Goal: Information Seeking & Learning: Check status

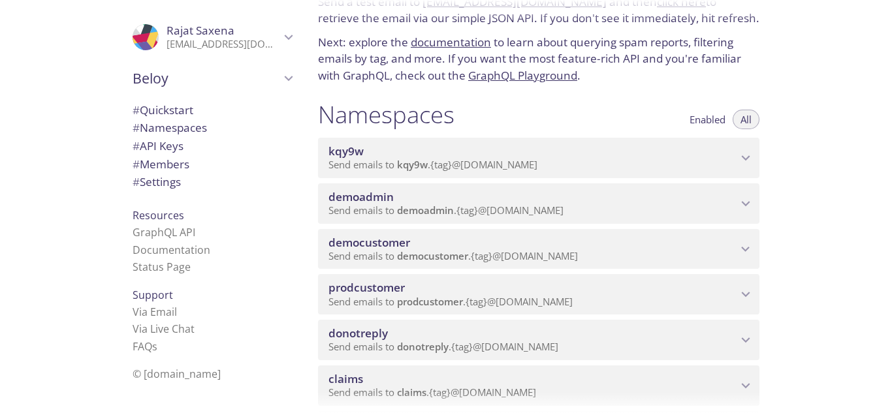
scroll to position [131, 0]
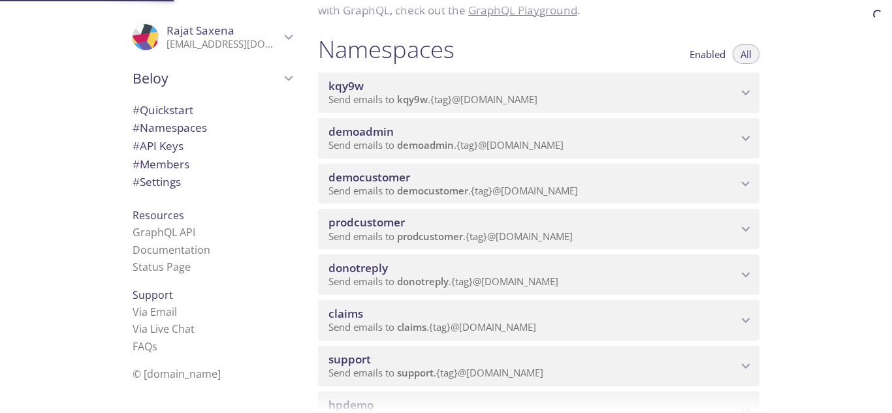
click at [396, 221] on span "prodcustomer" at bounding box center [366, 222] width 76 height 15
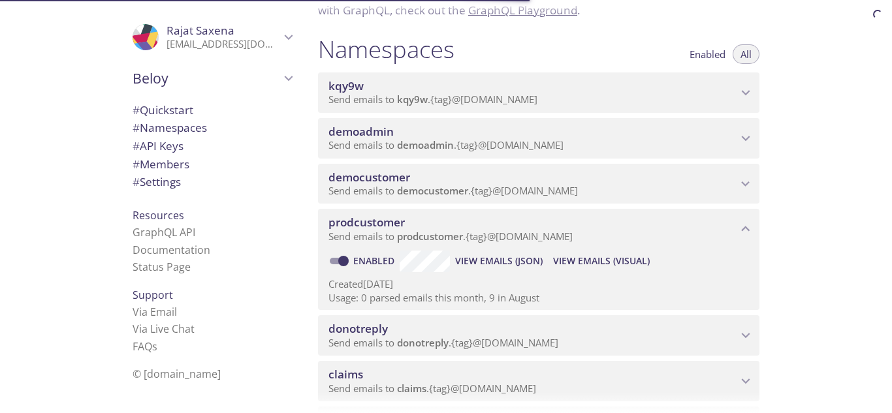
click at [581, 264] on span "View Emails (Visual)" at bounding box center [601, 261] width 97 height 16
click at [413, 85] on span "kqy9w" at bounding box center [532, 86] width 409 height 14
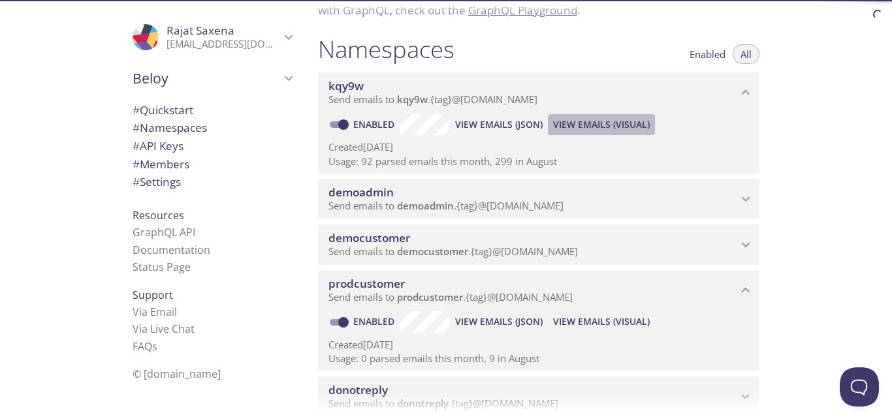
click at [563, 121] on span "View Emails (Visual)" at bounding box center [601, 125] width 97 height 16
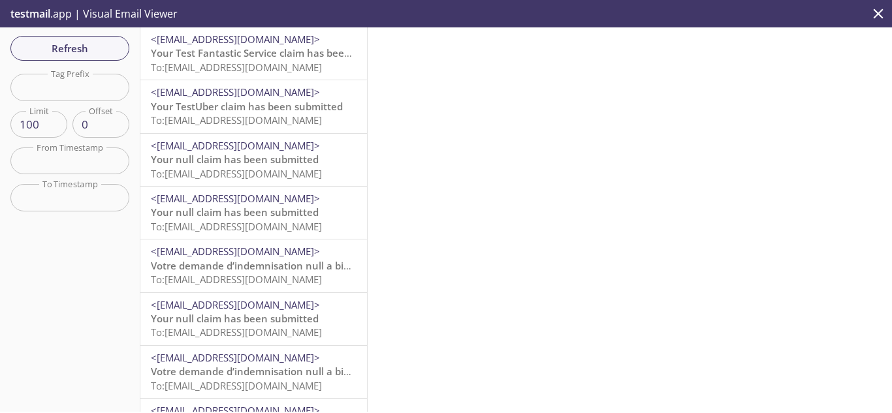
click at [256, 69] on span "To: [EMAIL_ADDRESS][DOMAIN_NAME]" at bounding box center [236, 67] width 171 height 13
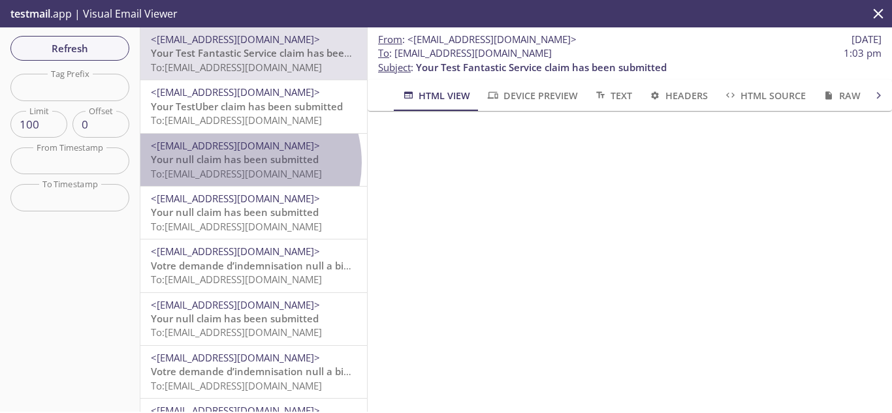
click at [239, 163] on span "Your null claim has been submitted" at bounding box center [235, 159] width 168 height 13
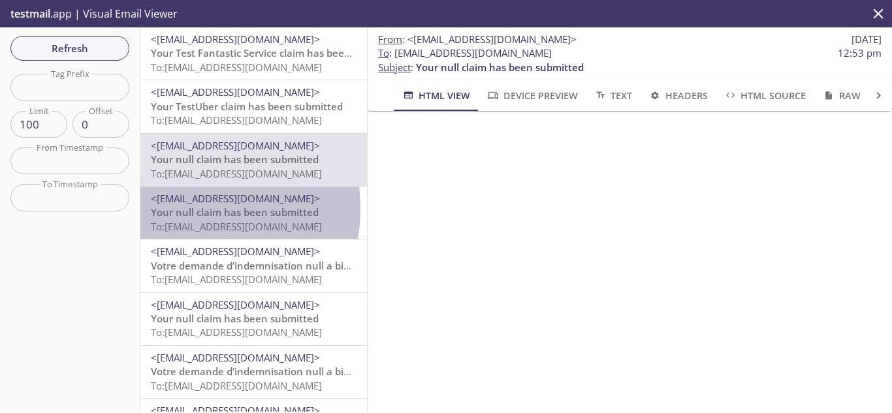
click at [180, 209] on span "Your null claim has been submitted" at bounding box center [235, 212] width 168 height 13
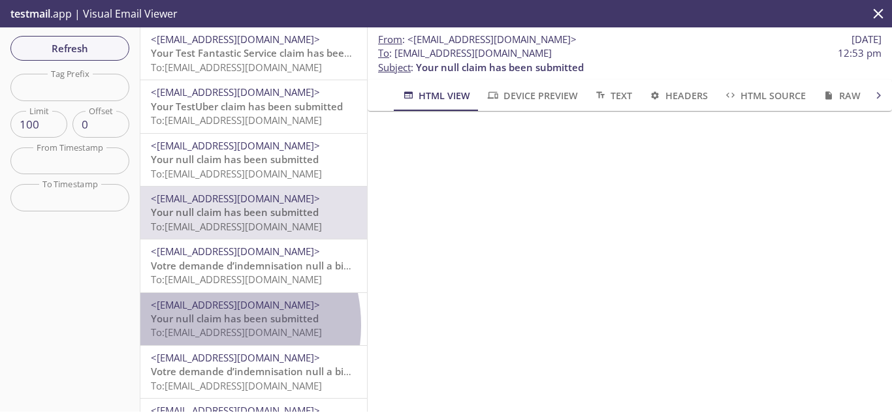
click at [202, 326] on span "To: [EMAIL_ADDRESS][DOMAIN_NAME]" at bounding box center [236, 332] width 171 height 13
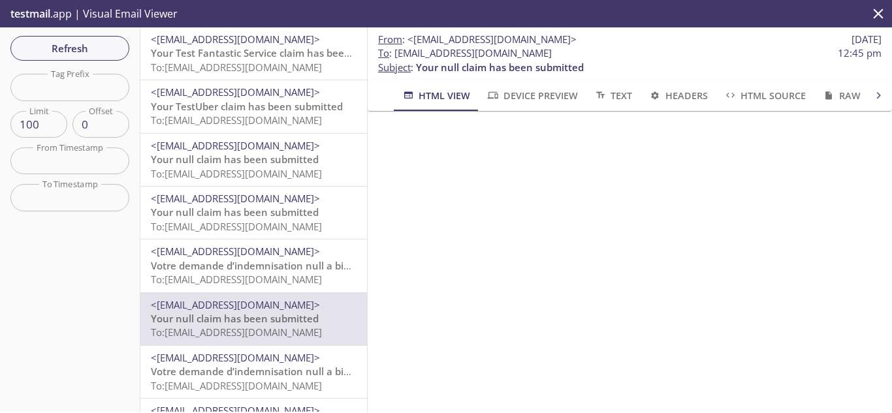
click at [248, 61] on span "To: [EMAIL_ADDRESS][DOMAIN_NAME]" at bounding box center [236, 67] width 171 height 13
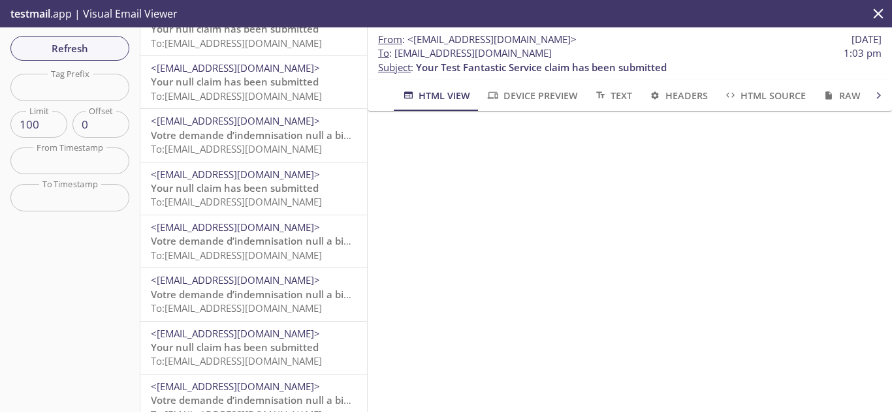
scroll to position [196, 0]
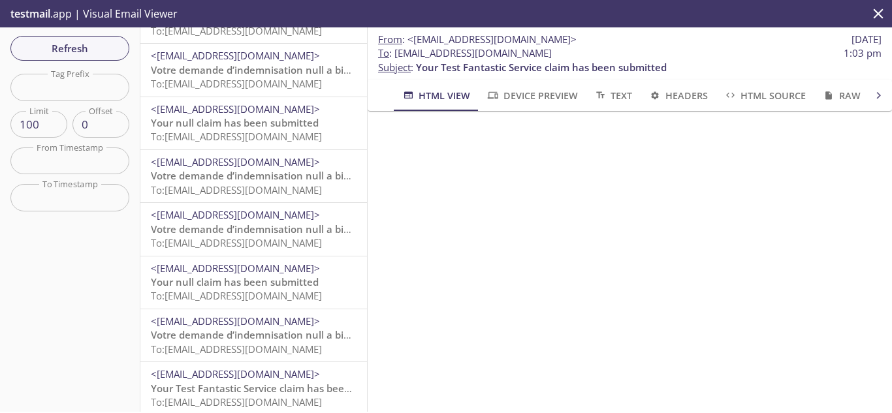
click at [273, 290] on span "To: [EMAIL_ADDRESS][DOMAIN_NAME]" at bounding box center [236, 295] width 171 height 13
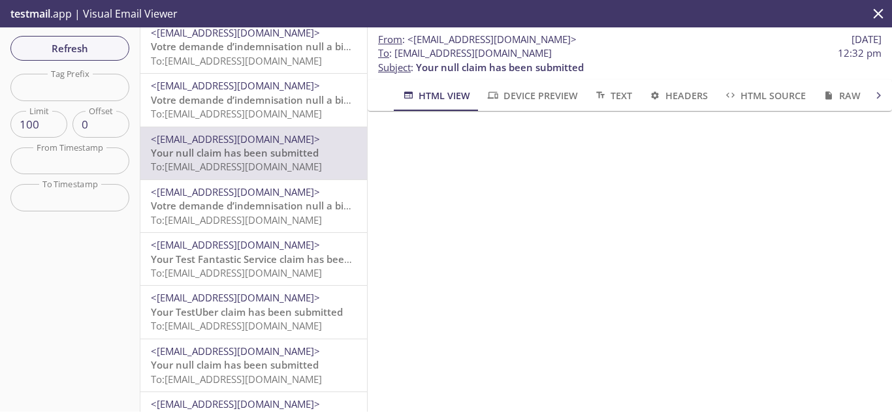
scroll to position [326, 0]
click at [251, 259] on span "Your Test Fantastic Service claim has been submitted" at bounding box center [276, 257] width 251 height 13
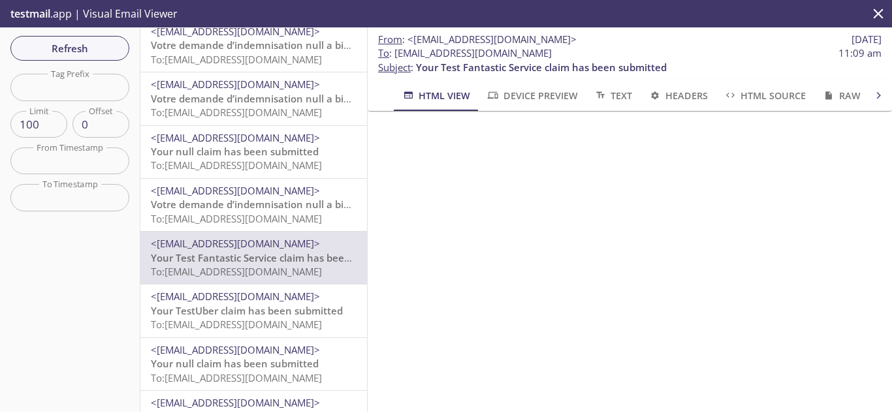
click at [228, 323] on span "To: [EMAIL_ADDRESS][DOMAIN_NAME]" at bounding box center [236, 324] width 171 height 13
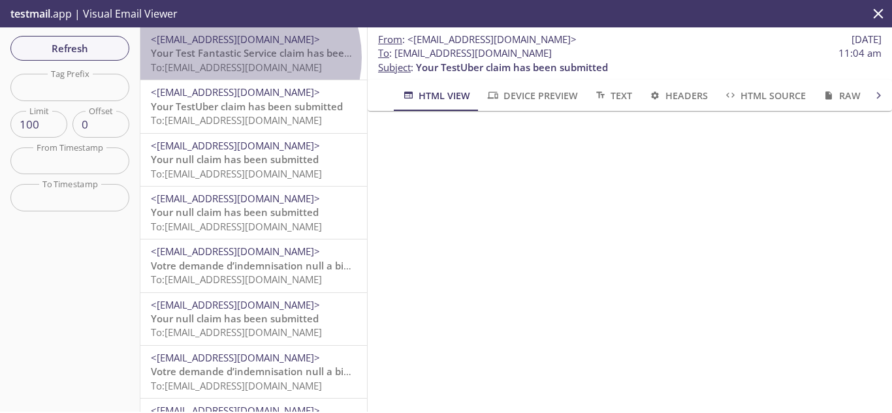
click at [243, 57] on span "Your Test Fantastic Service claim has been submitted" at bounding box center [276, 52] width 251 height 13
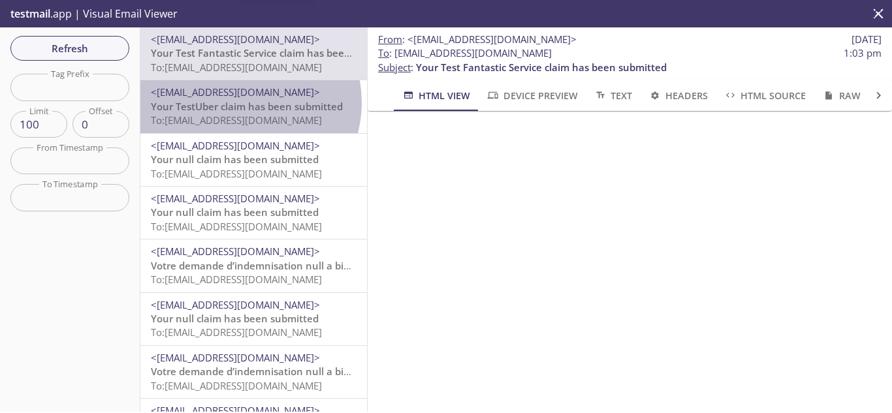
click at [240, 102] on span "Your TestUber claim has been submitted" at bounding box center [247, 106] width 192 height 13
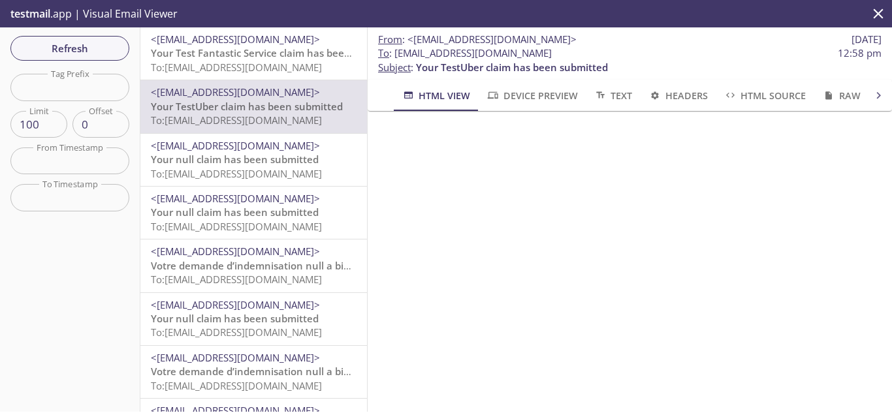
click at [252, 159] on span "Your null claim has been submitted" at bounding box center [235, 159] width 168 height 13
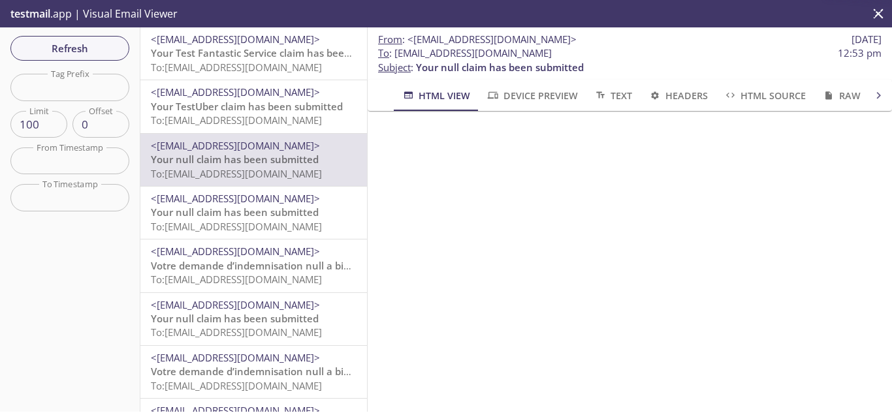
click at [251, 221] on span "To: [EMAIL_ADDRESS][DOMAIN_NAME]" at bounding box center [236, 226] width 171 height 13
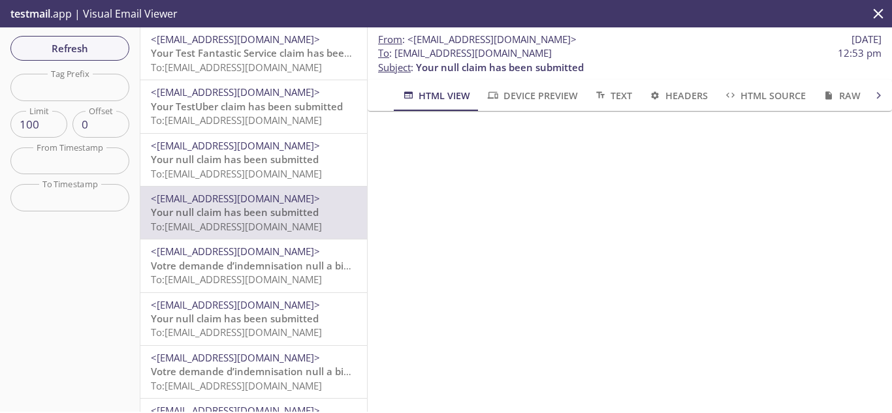
click at [253, 261] on span "Votre demande d’indemnisation null a bien été envoyée" at bounding box center [284, 265] width 266 height 13
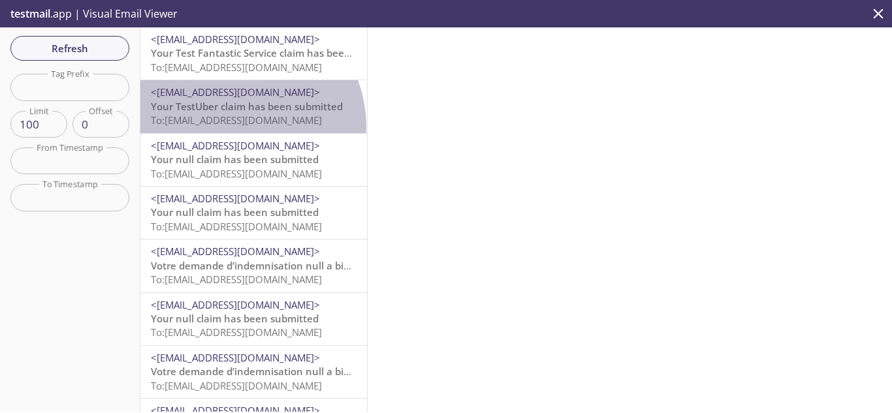
click at [234, 127] on span "To: [EMAIL_ADDRESS][DOMAIN_NAME]" at bounding box center [236, 120] width 171 height 13
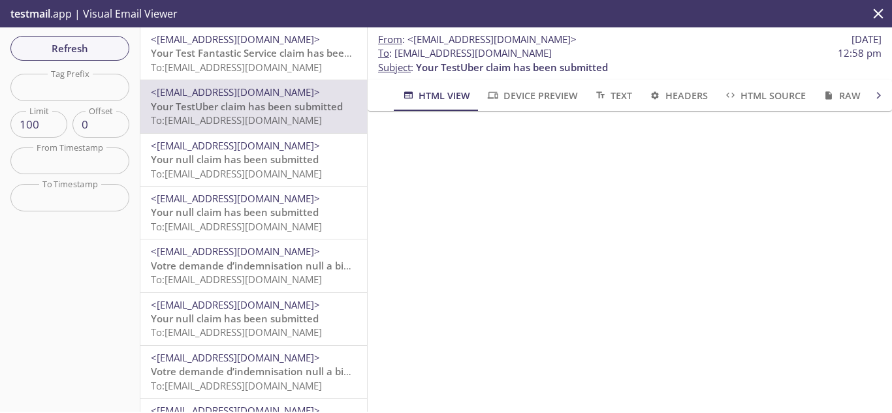
scroll to position [131, 0]
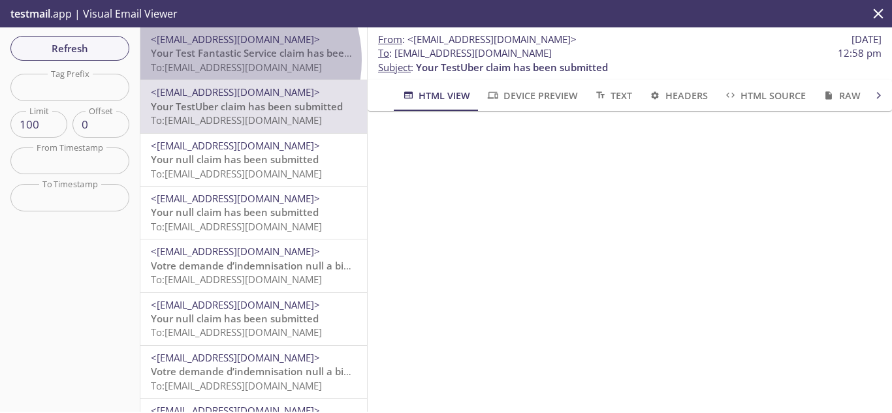
click at [228, 61] on span "To: [EMAIL_ADDRESS][DOMAIN_NAME]" at bounding box center [236, 67] width 171 height 13
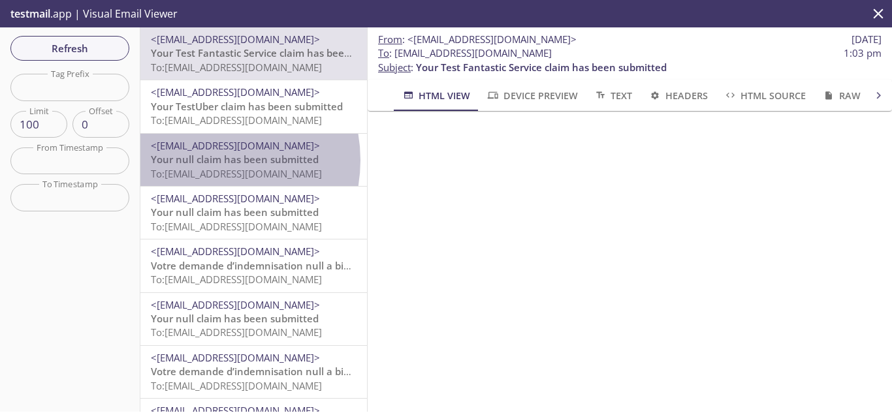
click at [203, 161] on span "Your null claim has been submitted" at bounding box center [235, 159] width 168 height 13
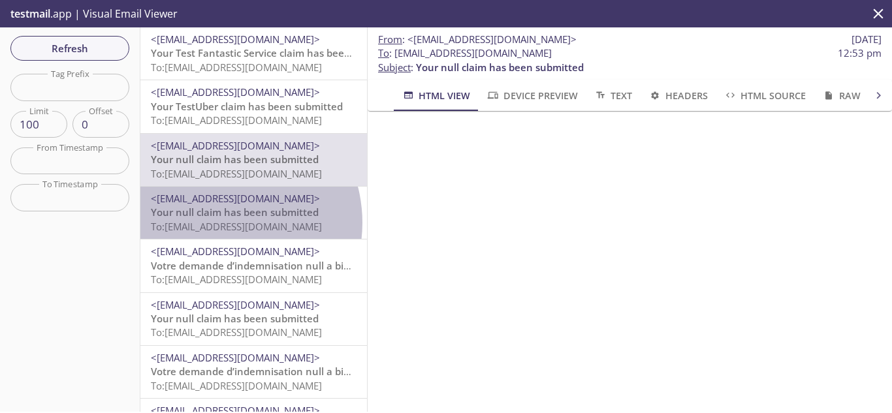
click at [217, 223] on span "To: [EMAIL_ADDRESS][DOMAIN_NAME]" at bounding box center [236, 226] width 171 height 13
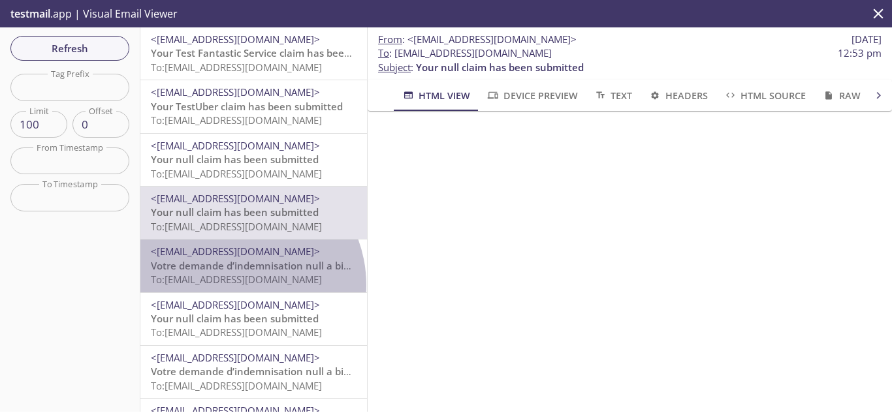
click at [234, 285] on span "To: [EMAIL_ADDRESS][DOMAIN_NAME]" at bounding box center [236, 279] width 171 height 13
